Goal: Task Accomplishment & Management: Manage account settings

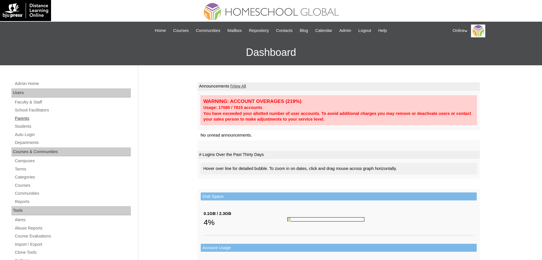
click at [25, 115] on link "Parents" at bounding box center [72, 118] width 117 height 7
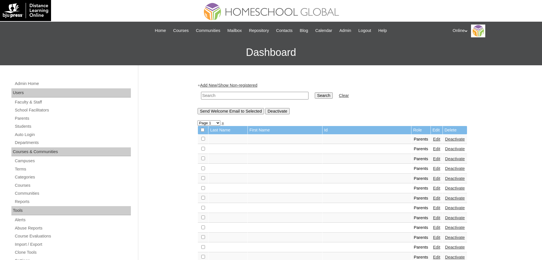
click at [220, 95] on input "text" at bounding box center [254, 96] width 107 height 8
type input "casco"
click at [315, 92] on input "Search" at bounding box center [324, 95] width 18 height 6
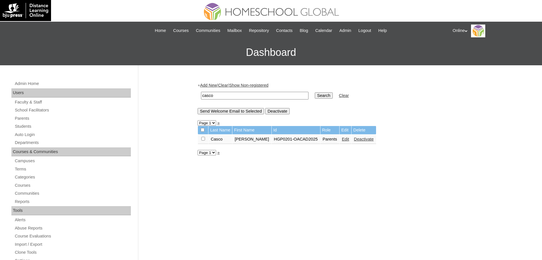
click at [347, 140] on link "Edit" at bounding box center [345, 139] width 7 height 5
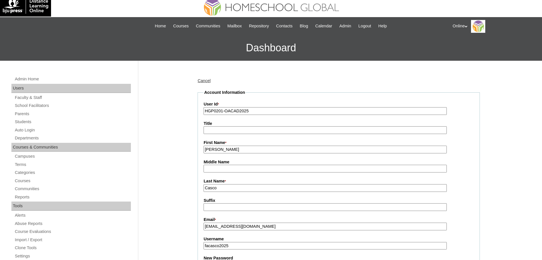
scroll to position [5, 0]
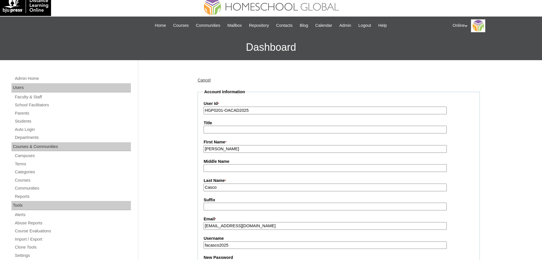
click at [264, 108] on input "HGP0201-OACAD2025" at bounding box center [324, 111] width 243 height 8
click at [247, 148] on input "Freima Agustina" at bounding box center [324, 149] width 243 height 8
click at [229, 188] on input "Casco" at bounding box center [324, 187] width 243 height 8
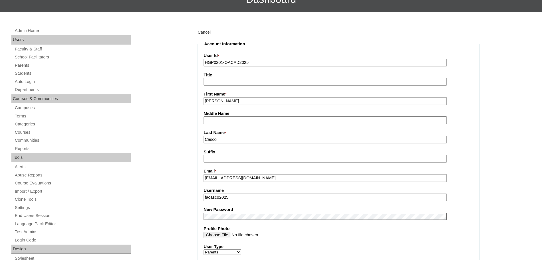
scroll to position [55, 0]
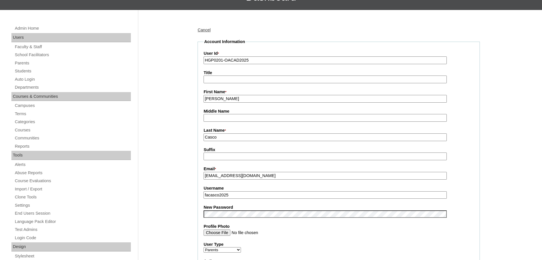
click at [250, 195] on input "facasco2025" at bounding box center [324, 195] width 243 height 8
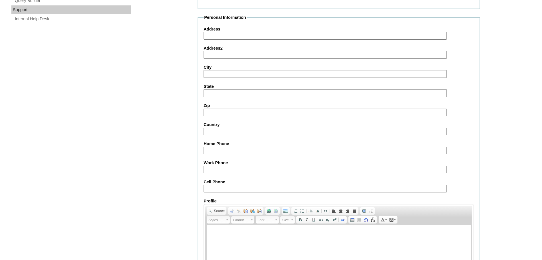
scroll to position [489, 0]
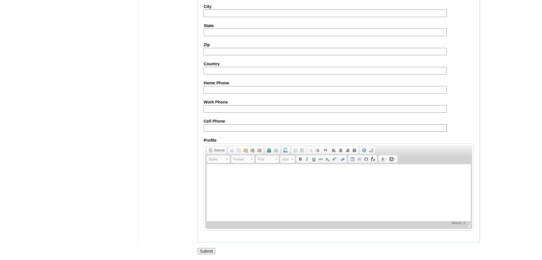
click at [207, 250] on input "Submit" at bounding box center [206, 251] width 18 height 6
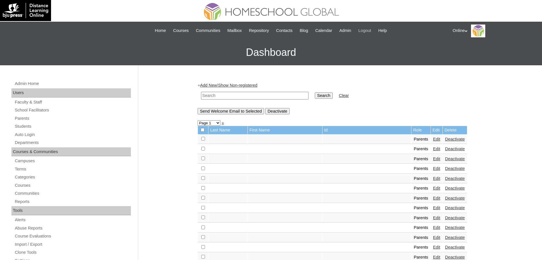
click at [368, 30] on span "Logout" at bounding box center [364, 30] width 13 height 7
